Goal: Check status: Check status

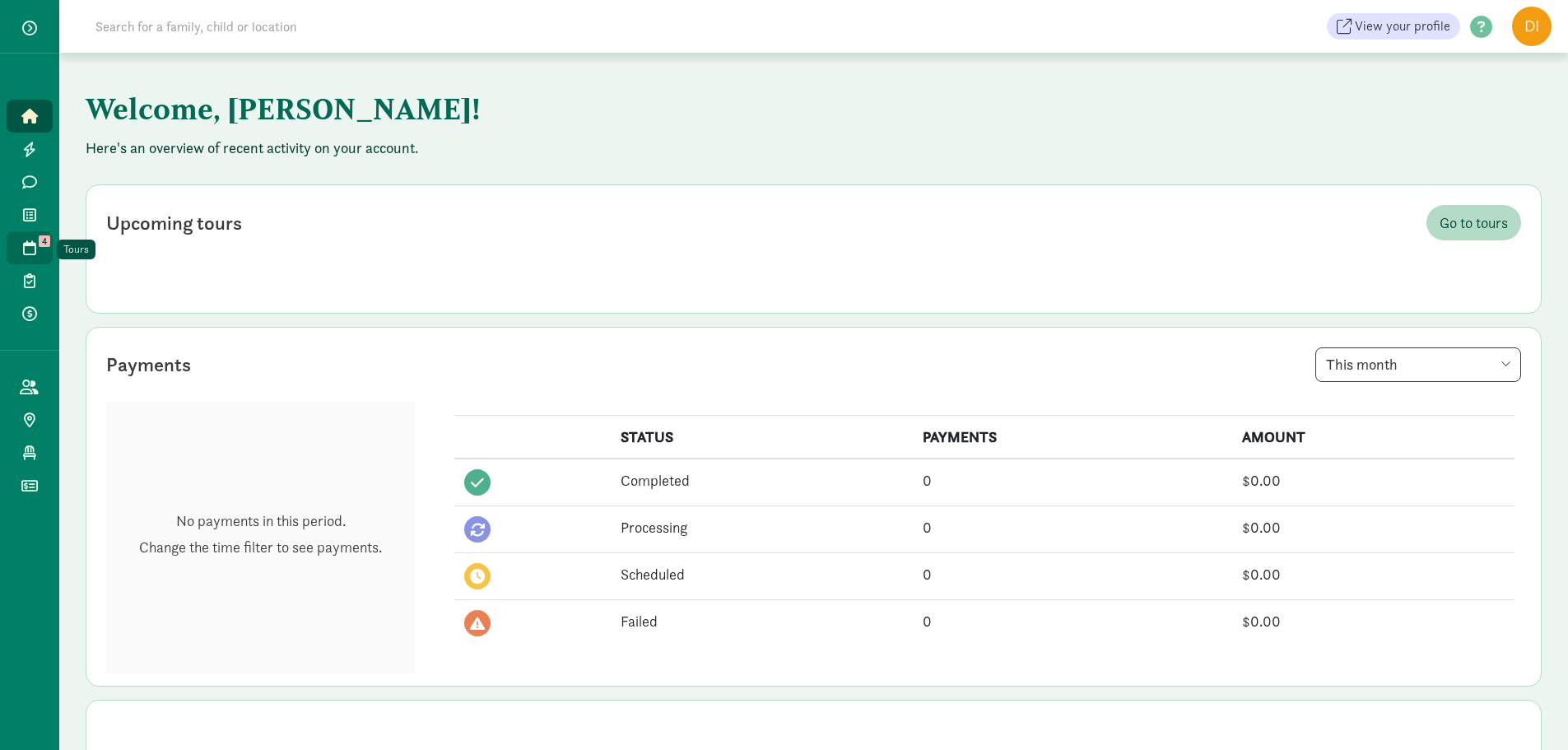
click at [31, 248] on icon at bounding box center [30, 248] width 13 height 15
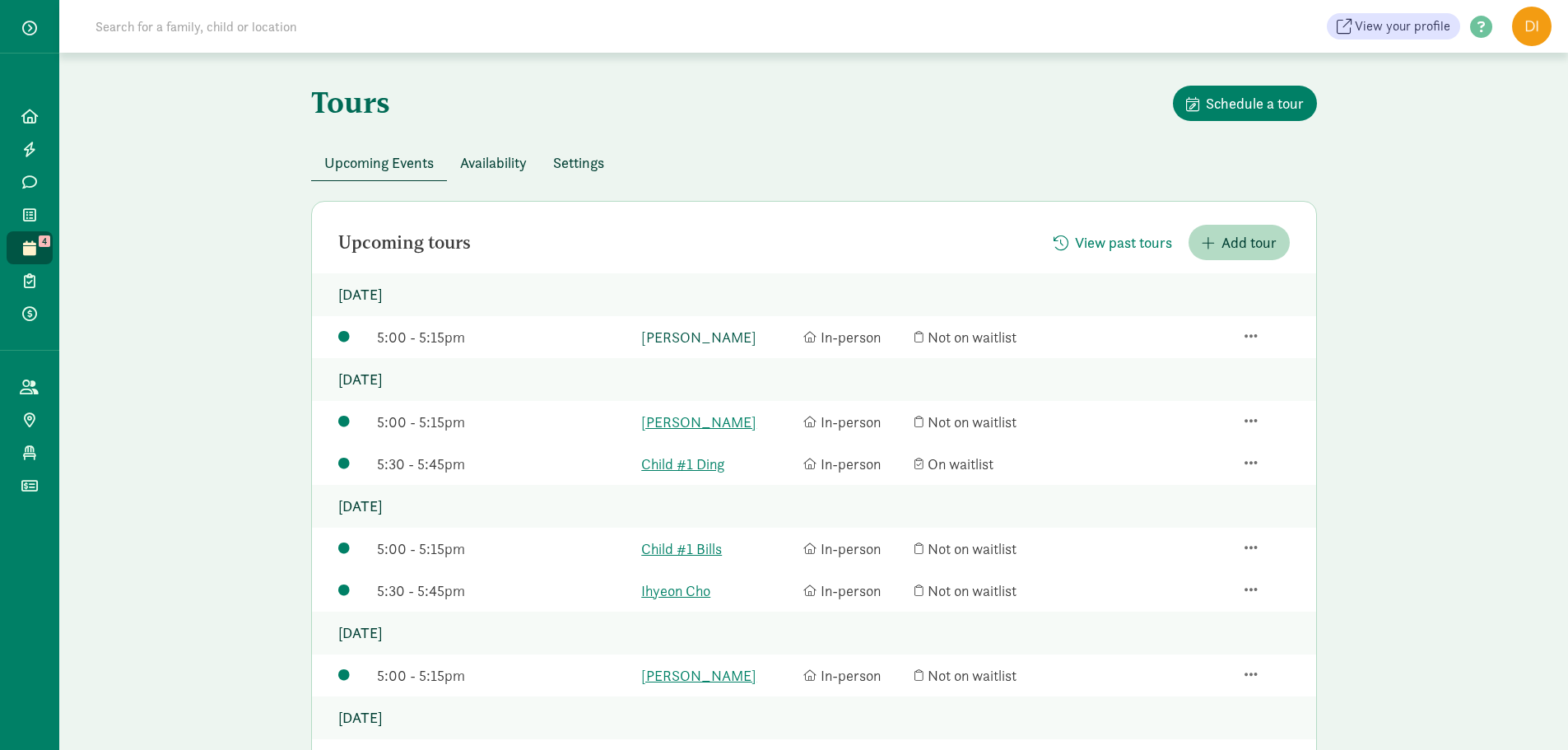
click at [688, 329] on link "[PERSON_NAME]" at bounding box center [718, 337] width 154 height 22
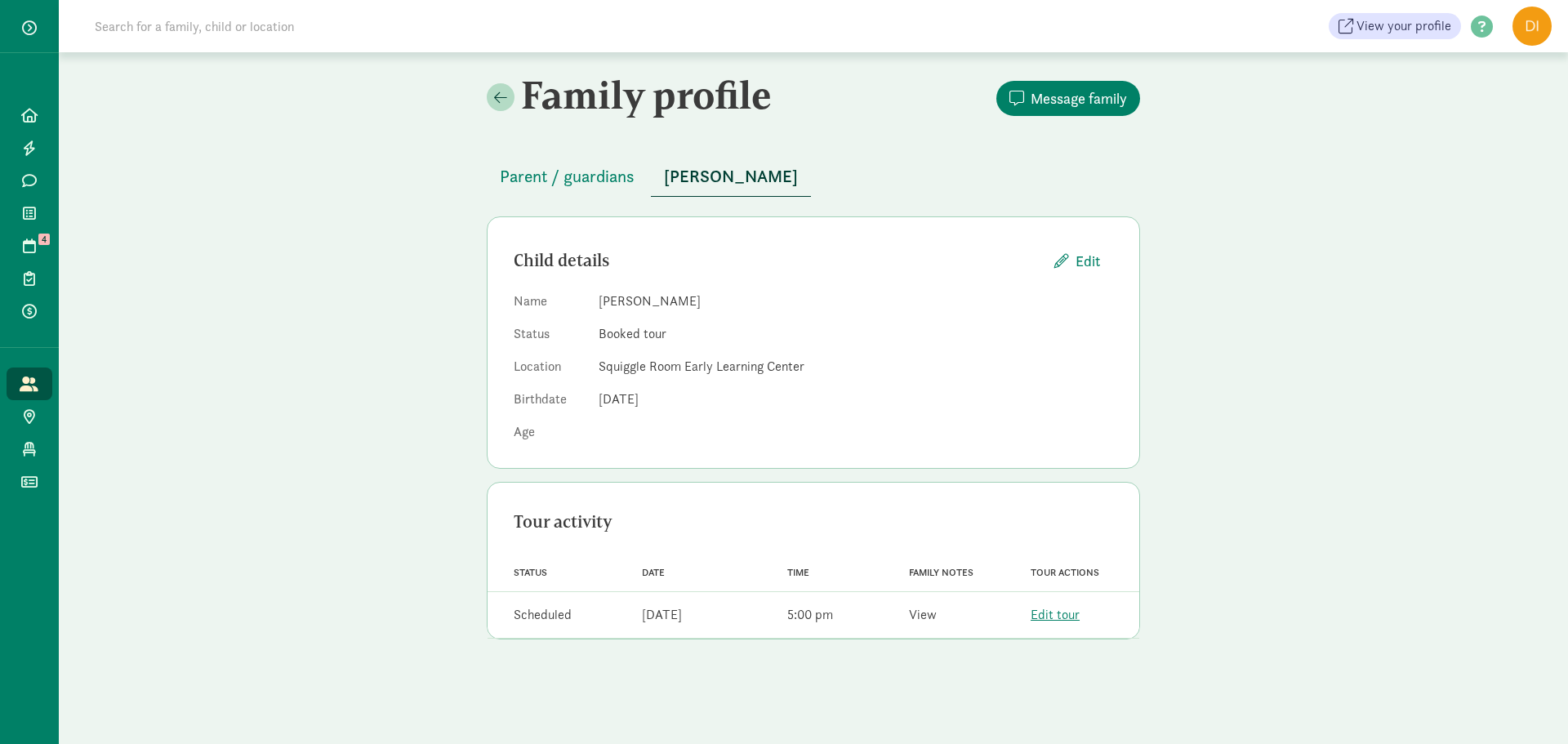
click at [913, 617] on link "View" at bounding box center [923, 614] width 28 height 17
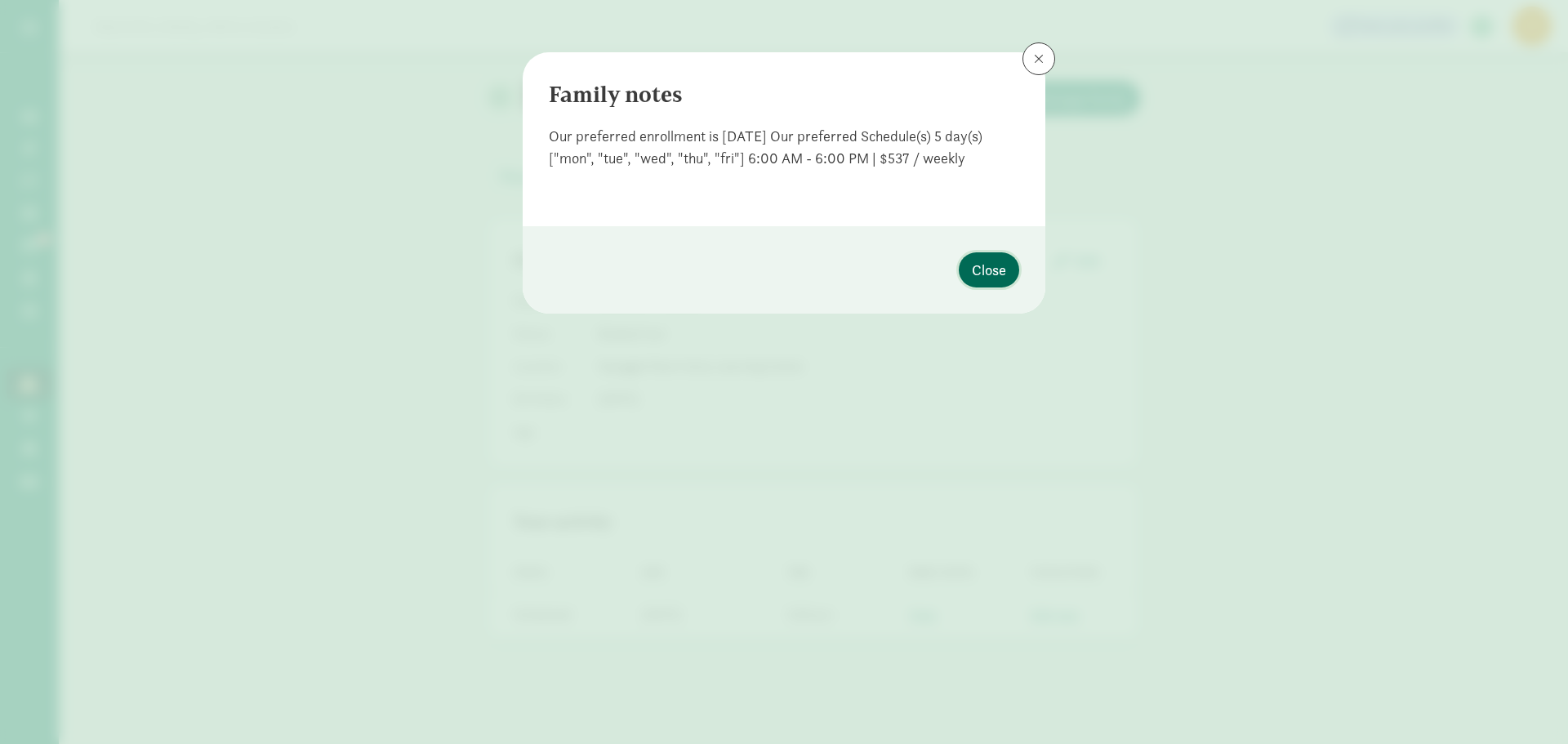
click at [971, 272] on button "Close" at bounding box center [989, 270] width 61 height 35
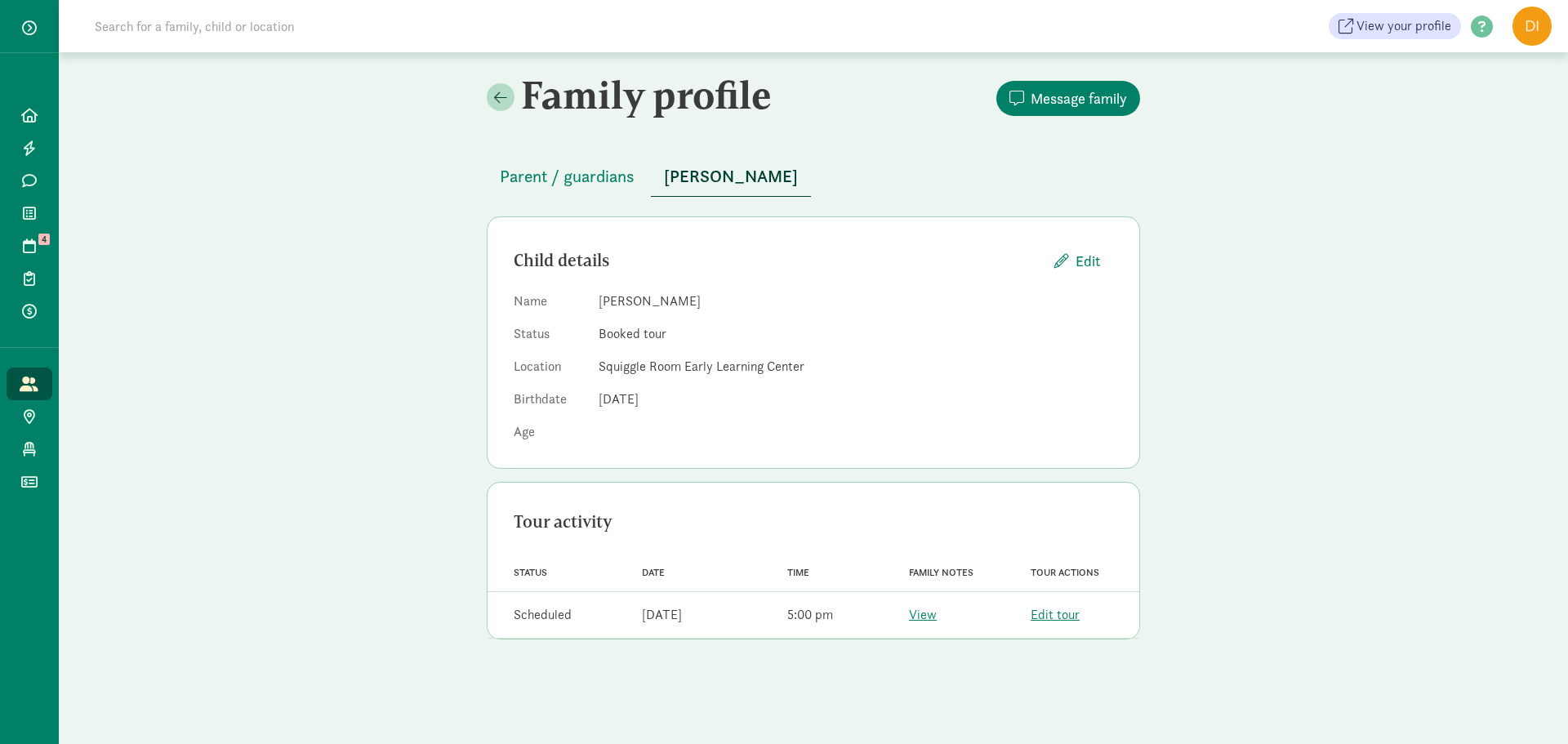
drag, startPoint x: 37, startPoint y: 122, endPoint x: 64, endPoint y: 79, distance: 50.8
click at [37, 122] on link "Home" at bounding box center [30, 115] width 46 height 33
